Goal: Task Accomplishment & Management: Manage account settings

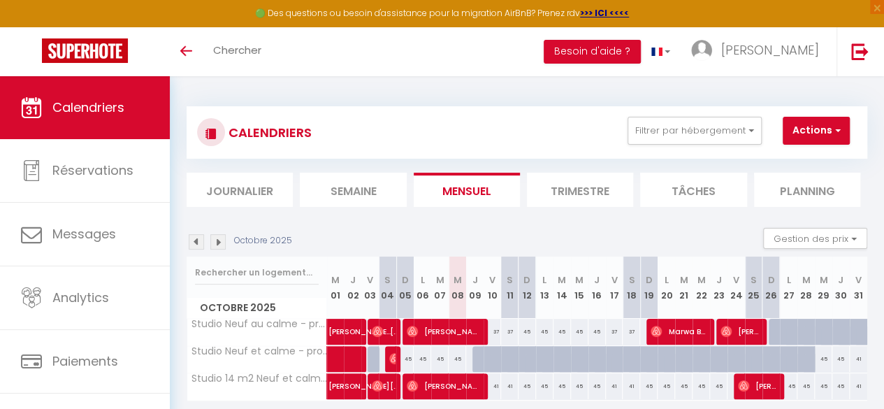
click at [198, 244] on img at bounding box center [196, 241] width 15 height 15
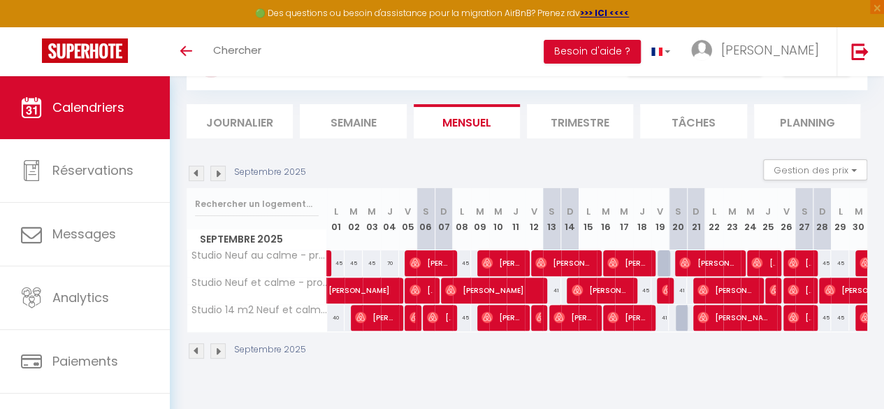
scroll to position [76, 0]
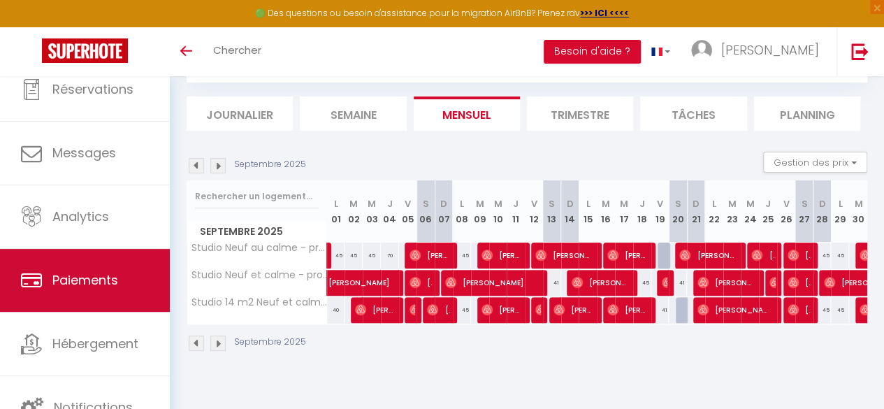
click at [87, 273] on span "Paiements" at bounding box center [85, 279] width 66 height 17
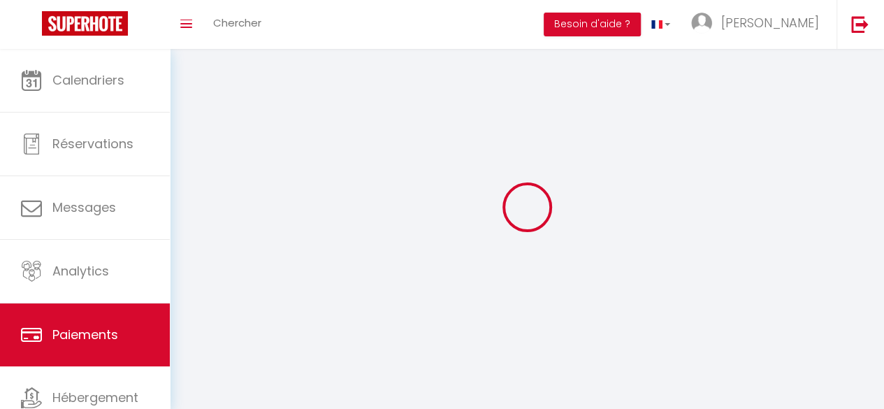
select select "2"
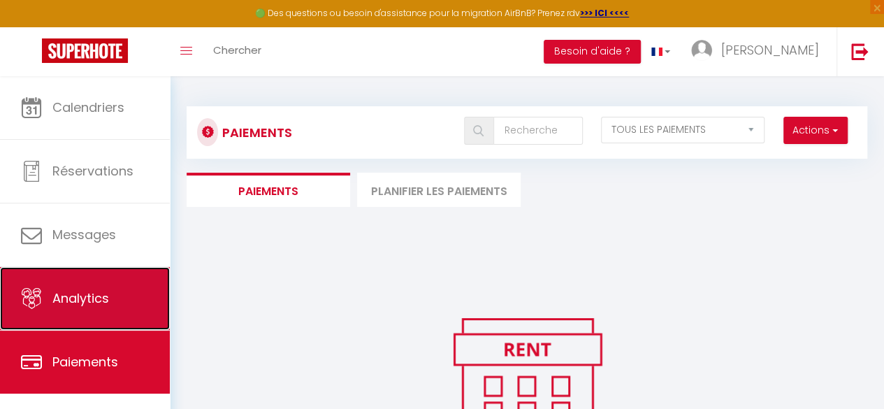
click at [74, 290] on span "Analytics" at bounding box center [80, 297] width 57 height 17
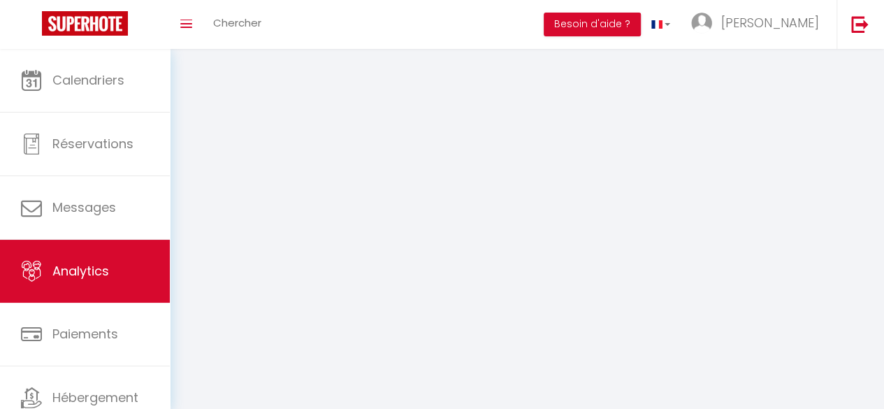
select select "2025"
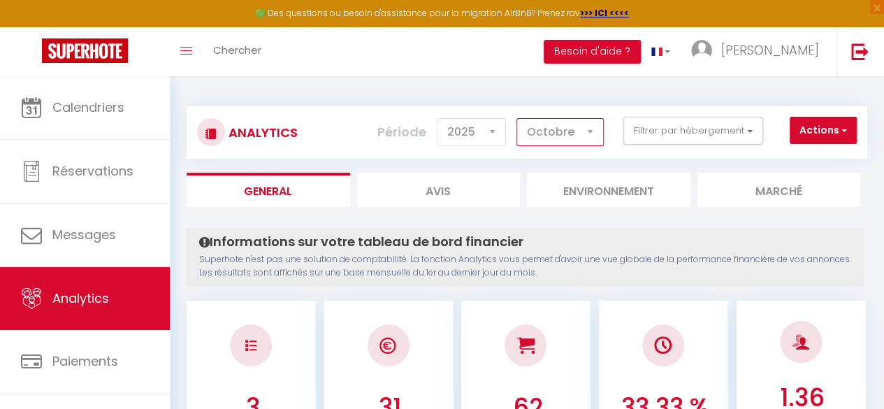
click at [591, 132] on select "Janvier Février Mars Avril Mai Juin Juillet Août Septembre Octobre Novembre Déc…" at bounding box center [559, 132] width 87 height 28
select select "9"
click at [518, 118] on select "Janvier Février Mars Avril Mai Juin Juillet Août Septembre Octobre Novembre Déc…" at bounding box center [559, 132] width 87 height 28
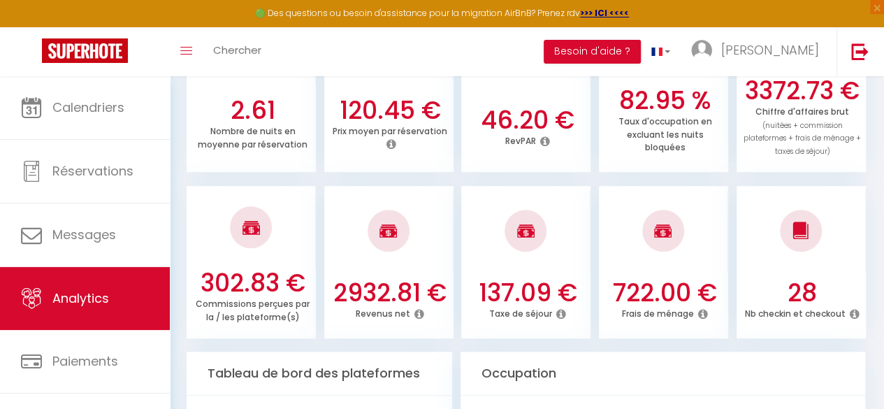
scroll to position [478, 0]
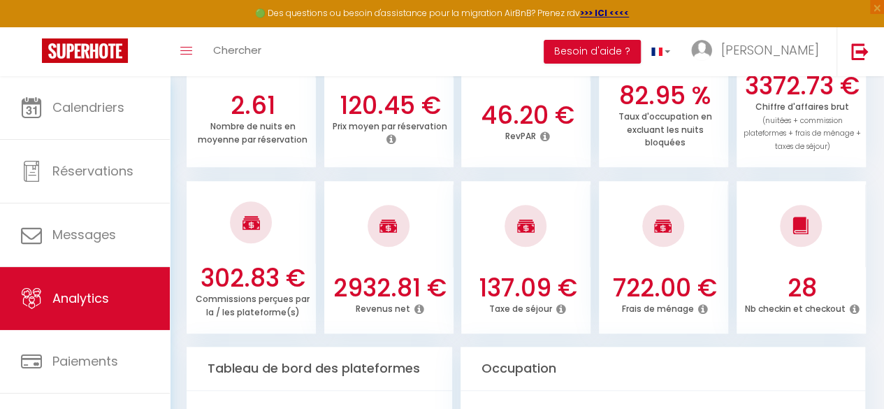
click at [418, 310] on icon at bounding box center [419, 308] width 10 height 11
click at [703, 305] on icon at bounding box center [703, 308] width 10 height 11
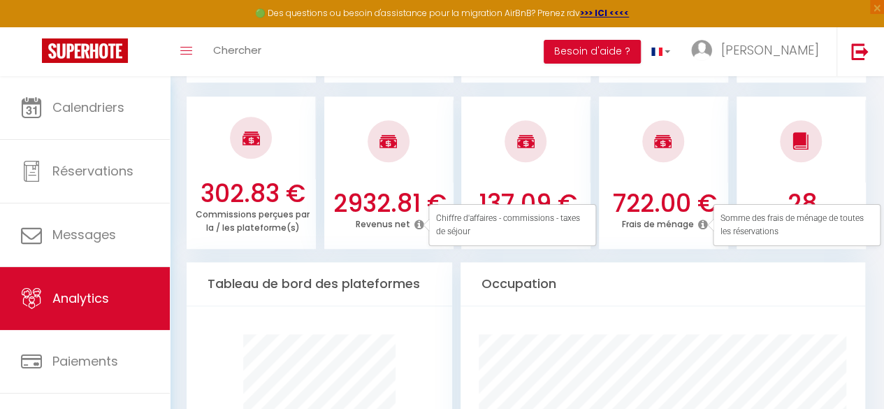
scroll to position [560, 0]
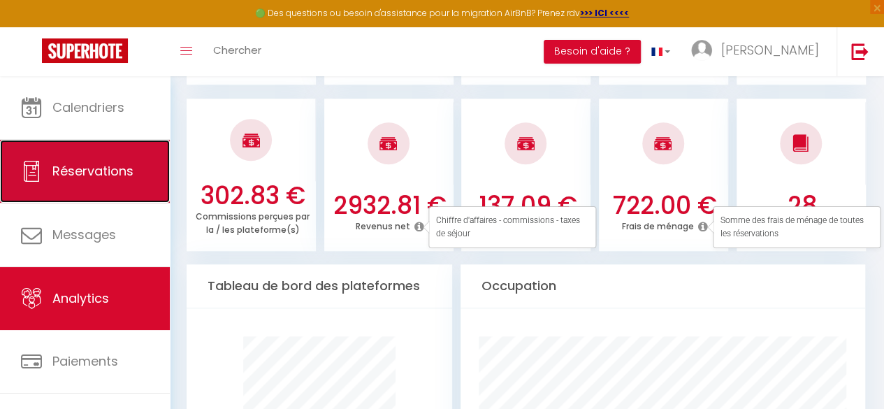
click at [105, 191] on link "Réservations" at bounding box center [85, 171] width 170 height 63
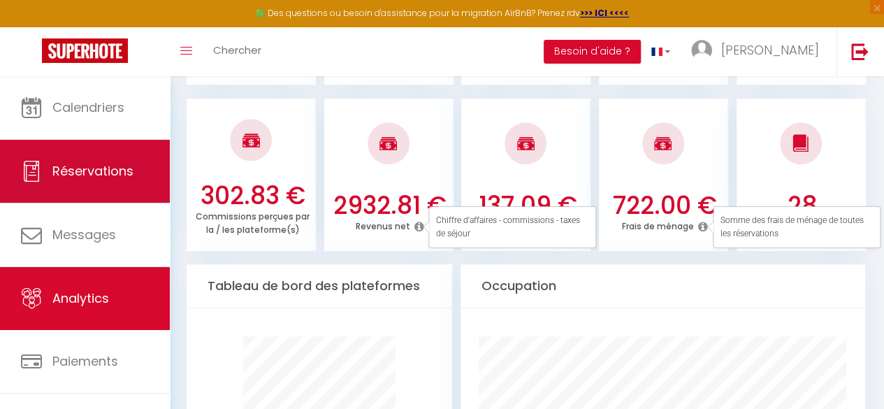
select select "not_cancelled"
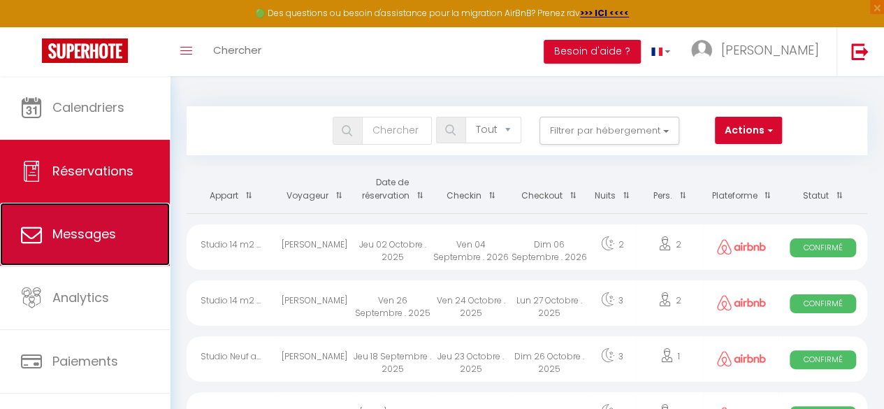
click at [80, 224] on link "Messages" at bounding box center [85, 234] width 170 height 63
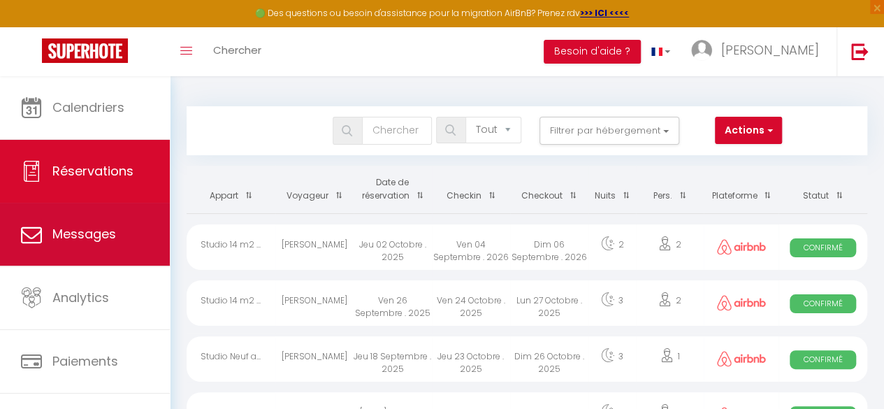
select select "message"
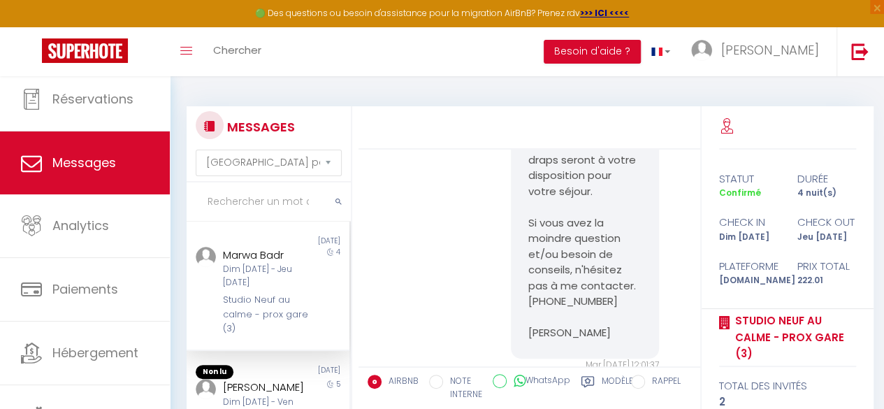
scroll to position [80, 0]
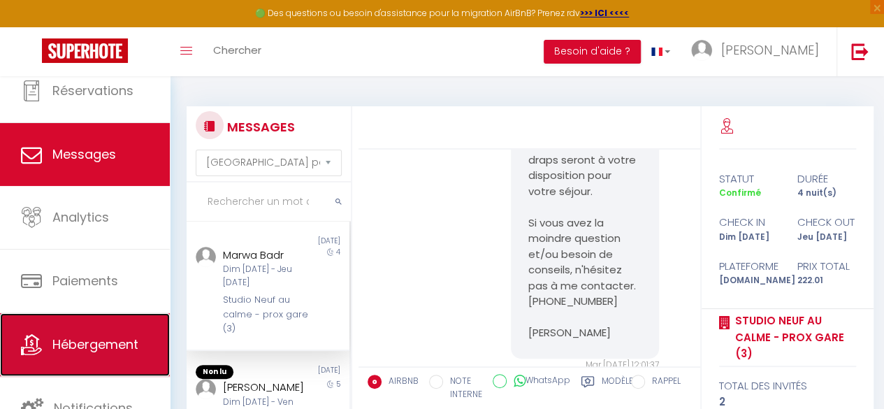
click at [111, 342] on span "Hébergement" at bounding box center [95, 343] width 86 height 17
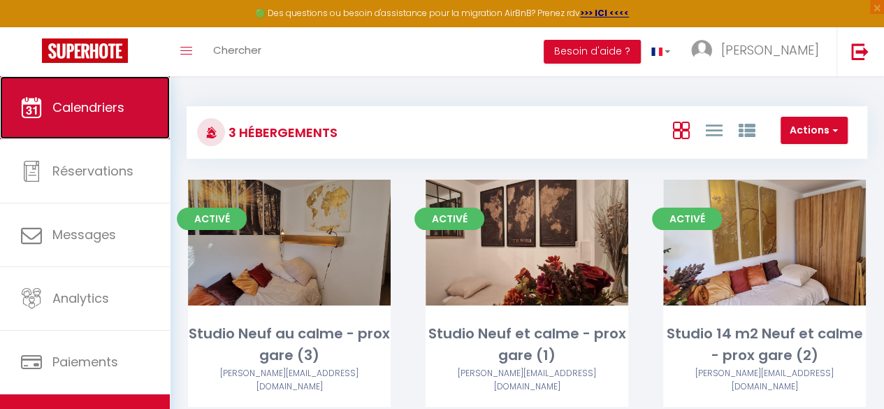
click at [89, 116] on link "Calendriers" at bounding box center [85, 107] width 170 height 63
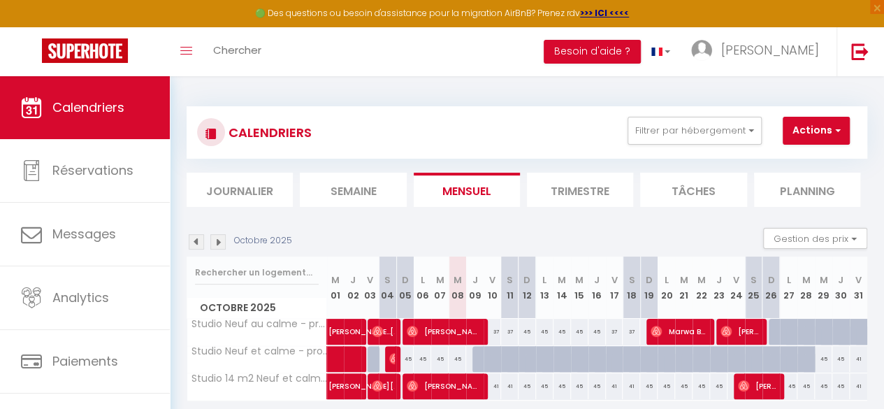
click at [197, 243] on img at bounding box center [196, 241] width 15 height 15
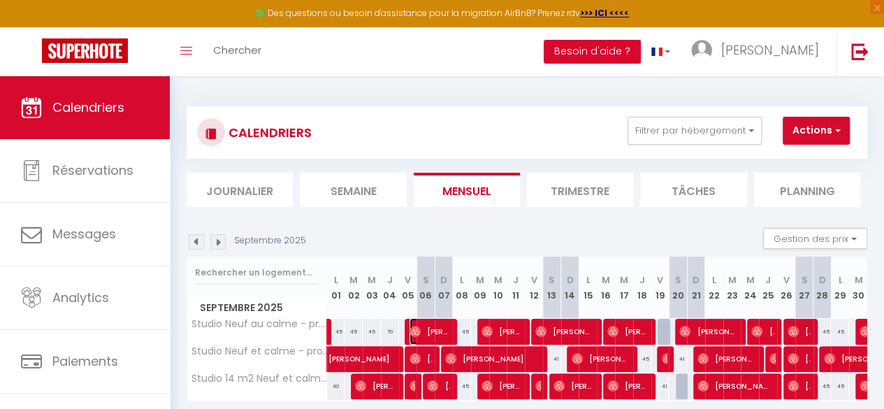
click at [415, 327] on img at bounding box center [414, 330] width 11 height 11
select select "OK"
select select "0"
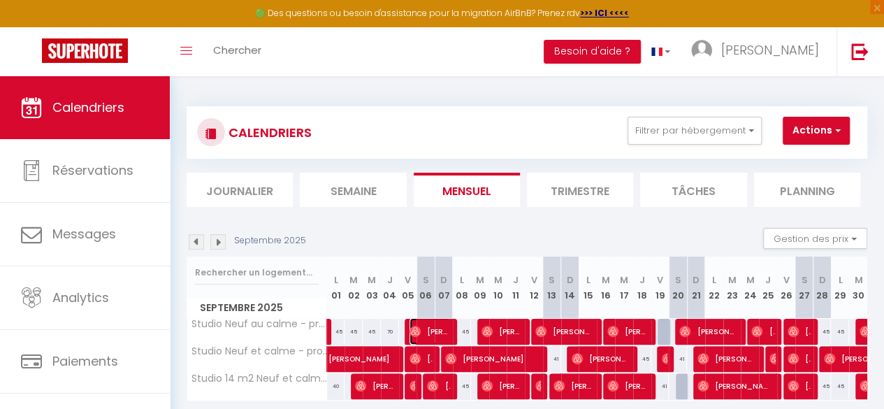
select select "1"
select select
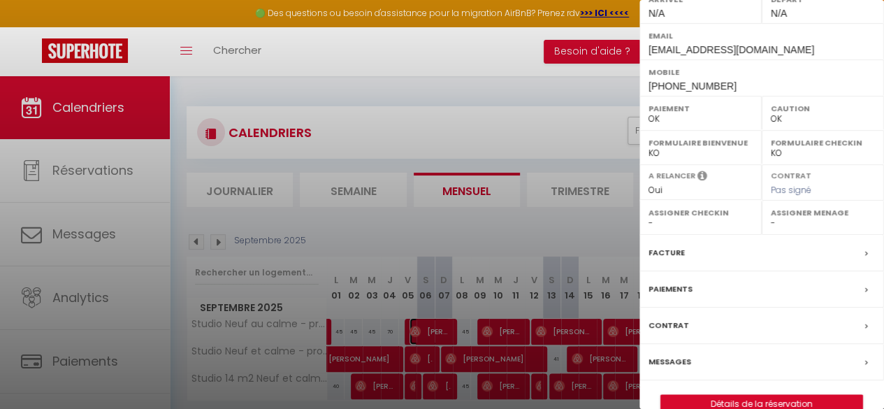
scroll to position [253, 0]
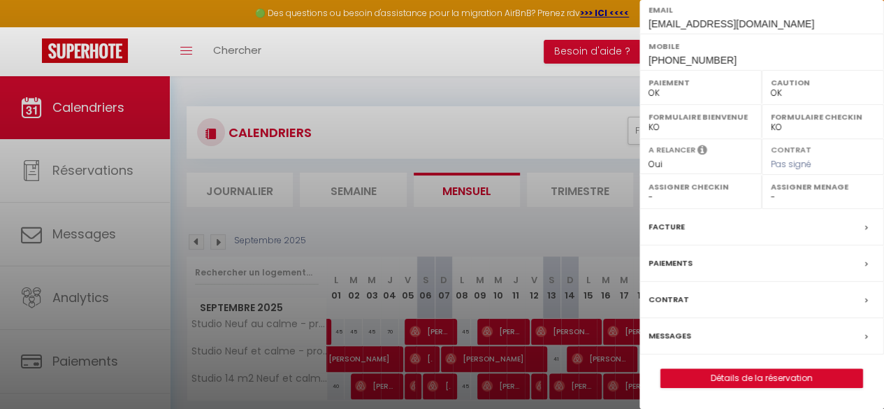
click at [581, 227] on div at bounding box center [442, 204] width 884 height 409
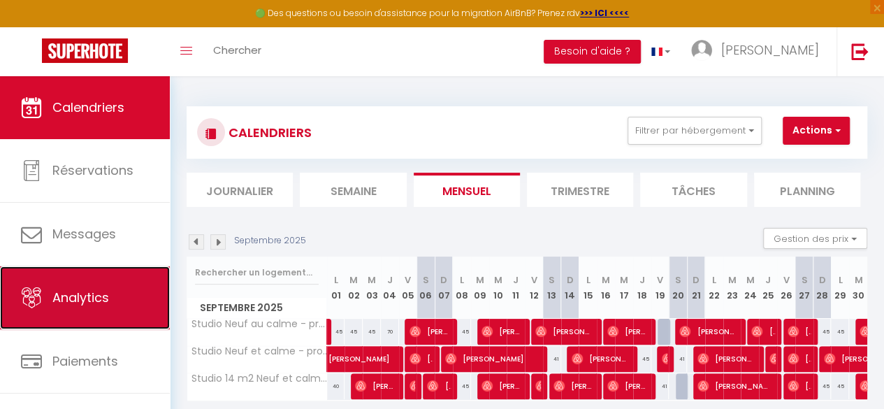
click at [110, 293] on link "Analytics" at bounding box center [85, 297] width 170 height 63
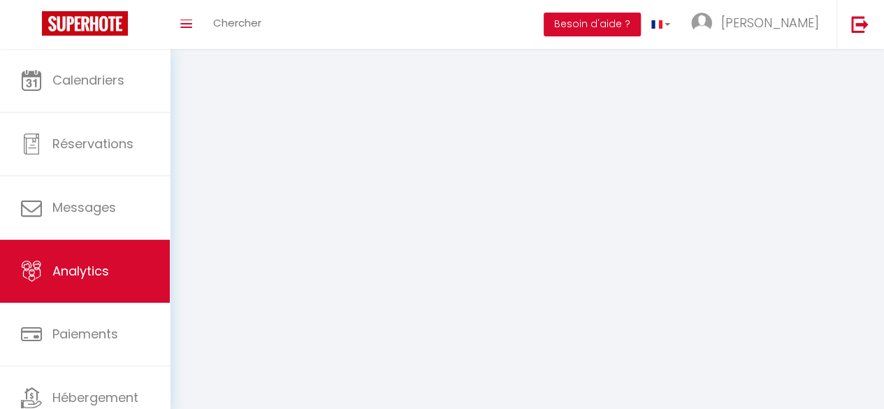
select select "2025"
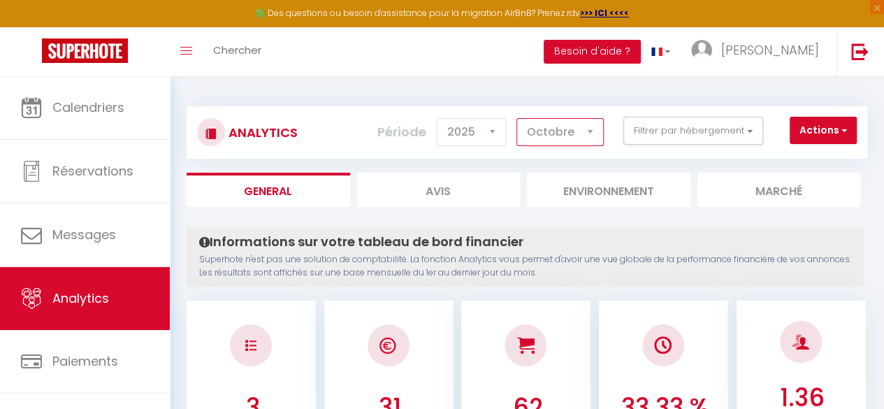
click at [594, 135] on select "Janvier Février Mars Avril Mai Juin Juillet Août Septembre Octobre Novembre Déc…" at bounding box center [559, 132] width 87 height 28
select select "9"
click at [518, 118] on select "Janvier Février Mars Avril Mai Juin Juillet Août Septembre Octobre Novembre Déc…" at bounding box center [559, 132] width 87 height 28
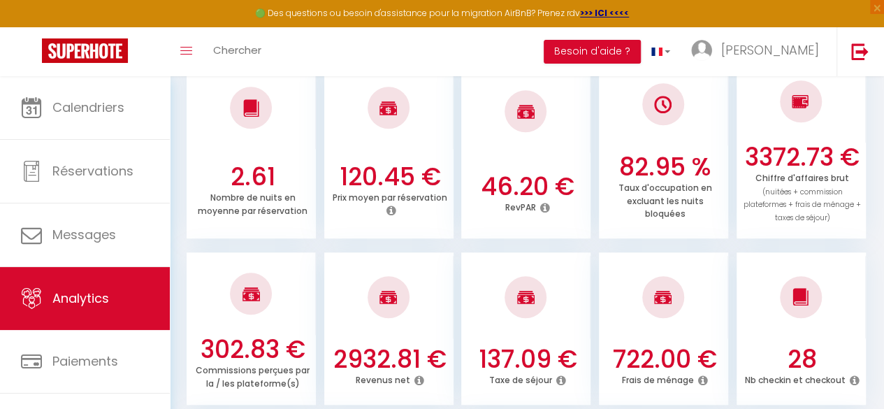
scroll to position [404, 0]
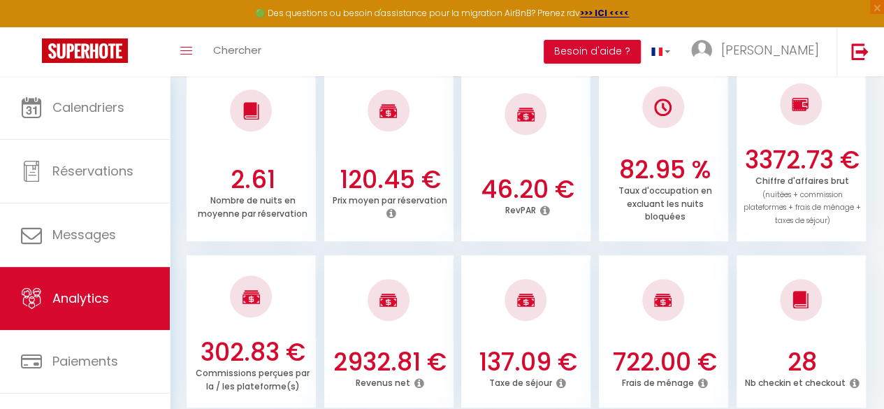
click at [701, 382] on icon at bounding box center [703, 382] width 10 height 11
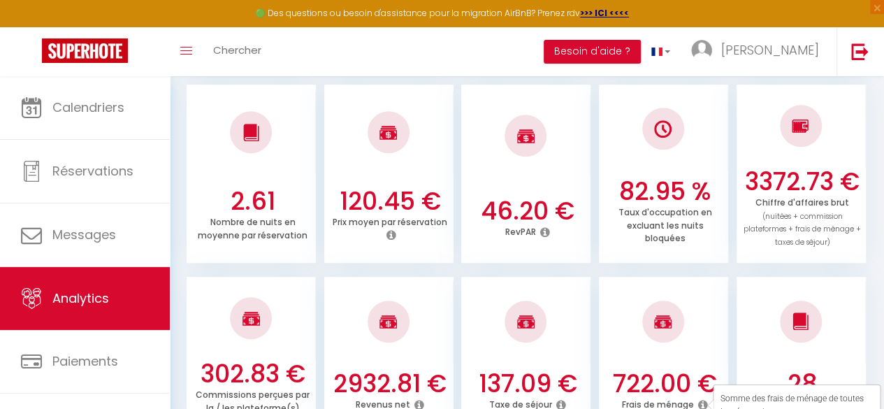
scroll to position [374, 0]
